Goal: Find specific page/section

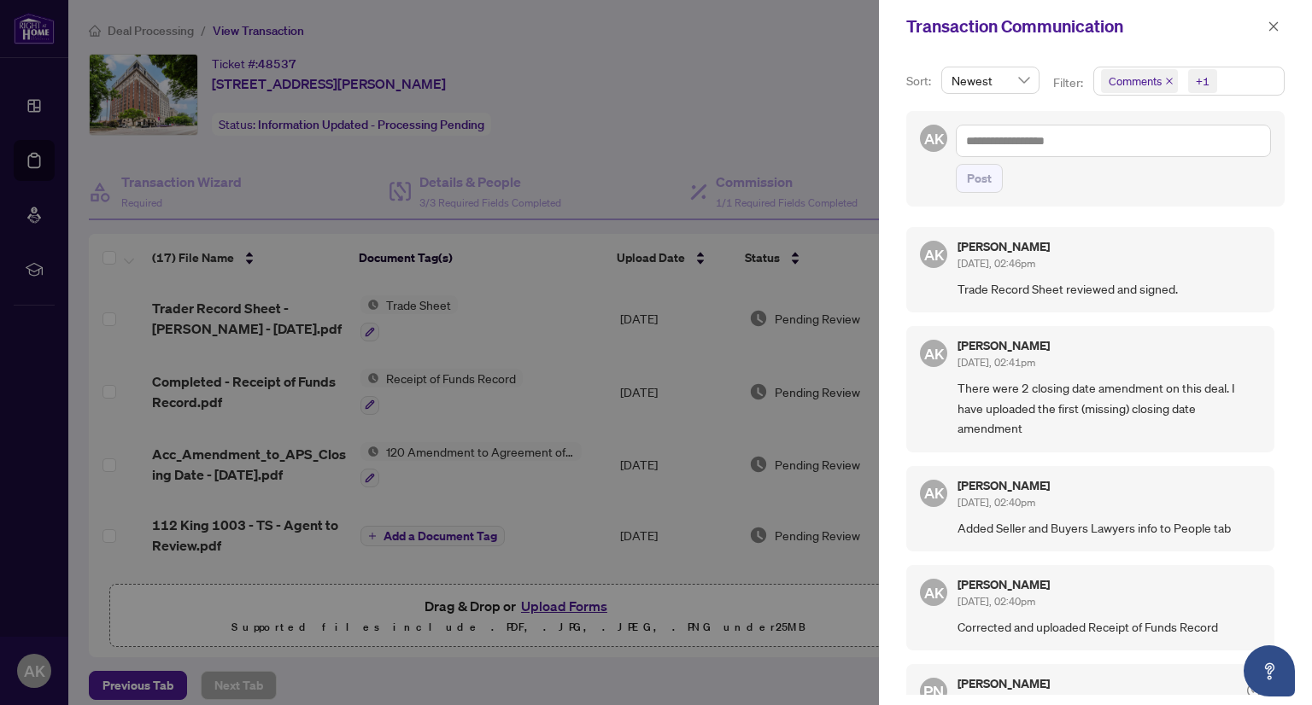
scroll to position [1022, 0]
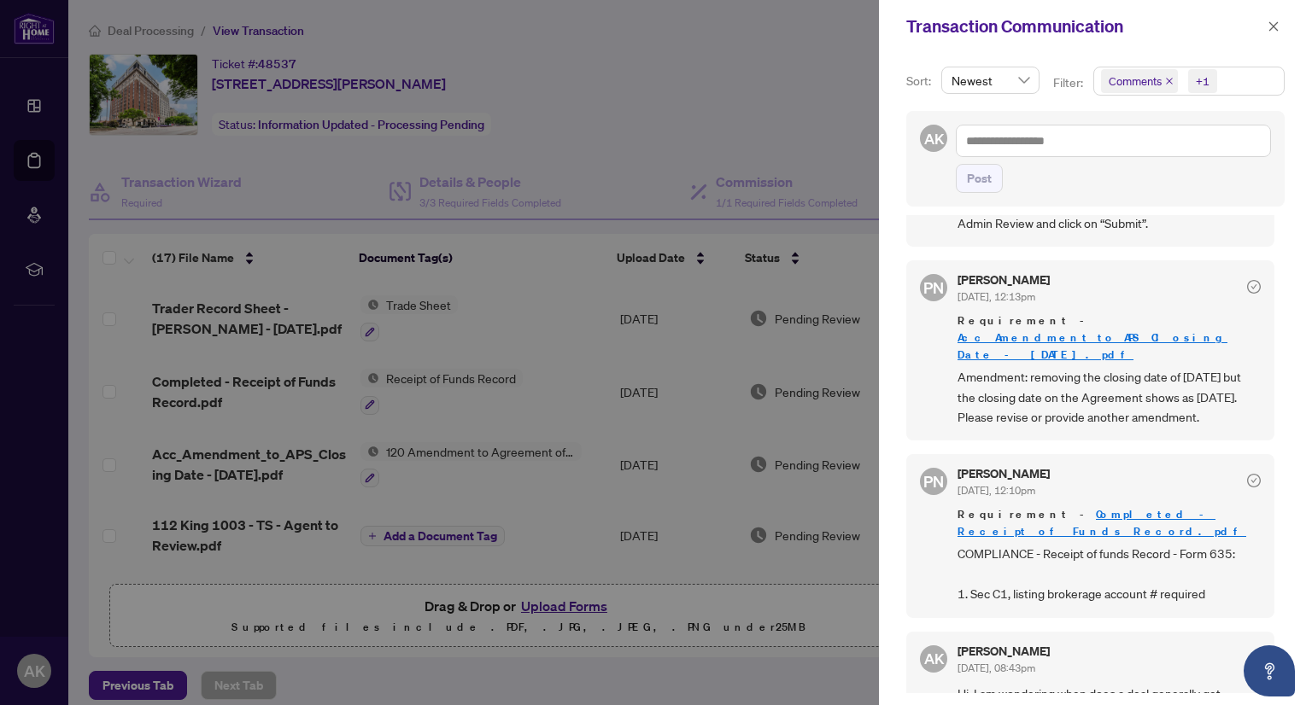
click at [740, 141] on div at bounding box center [656, 352] width 1312 height 705
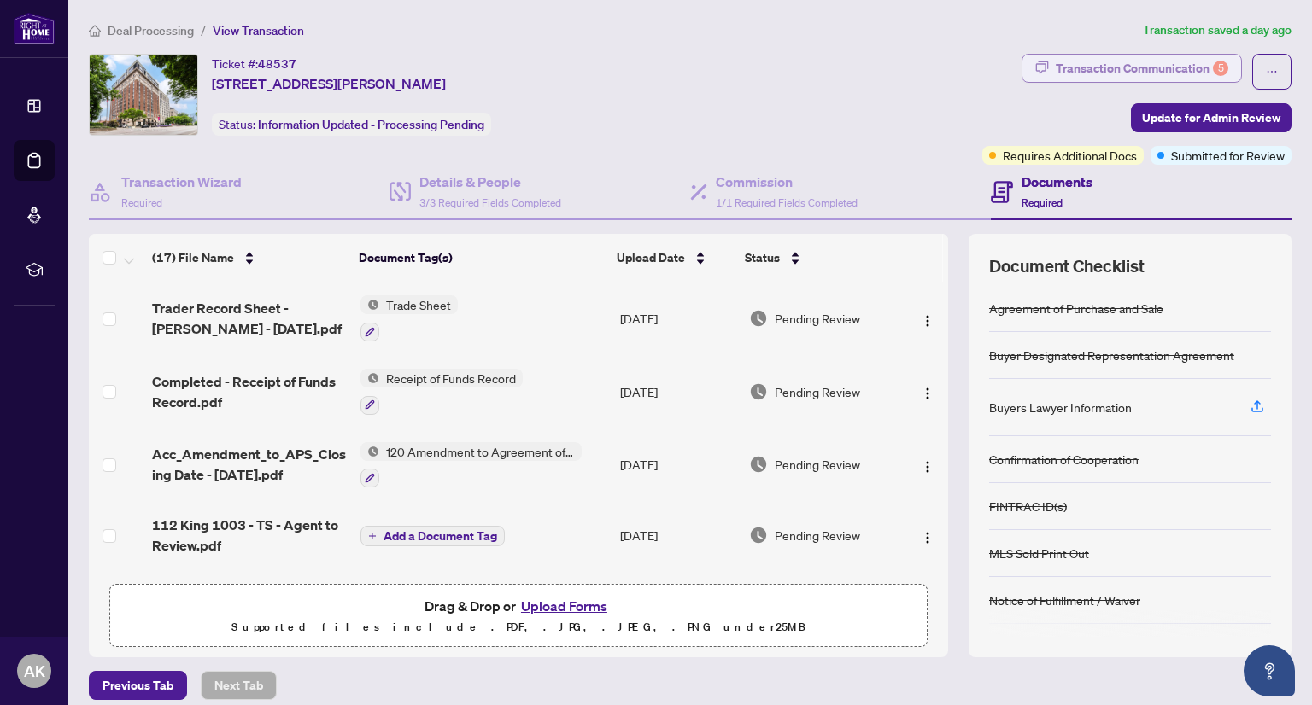
click at [1158, 60] on div "Transaction Communication 5" at bounding box center [1142, 68] width 173 height 27
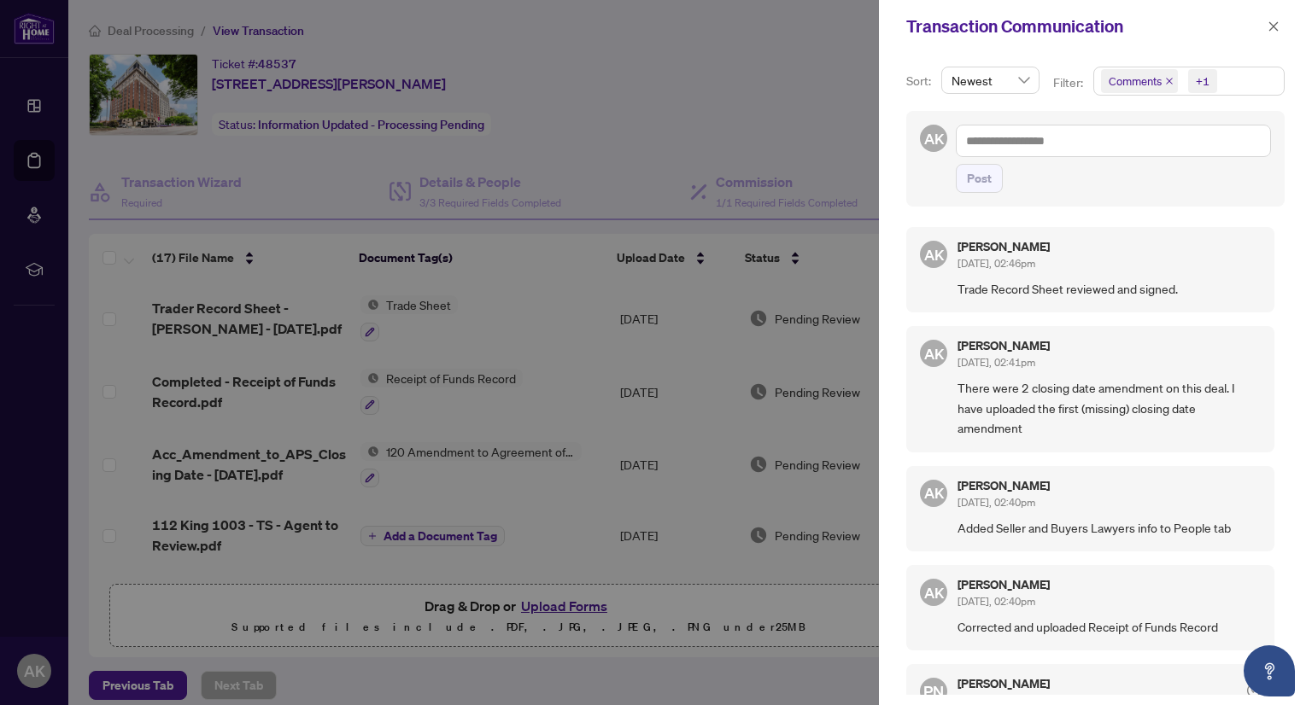
click at [775, 120] on div at bounding box center [656, 352] width 1312 height 705
click at [1274, 25] on icon "close" at bounding box center [1273, 25] width 9 height 9
